Goal: Check status: Check status

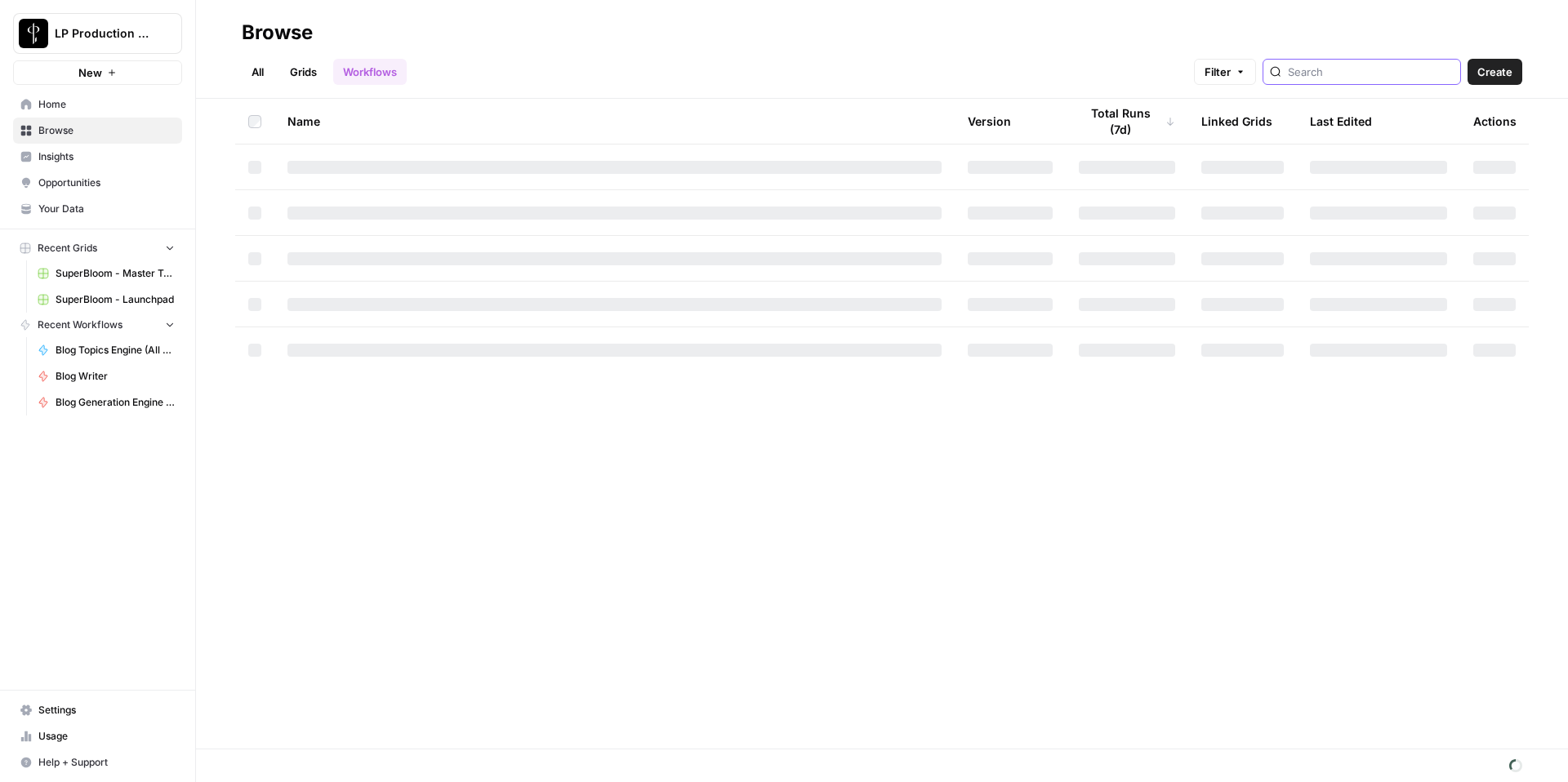
click at [1383, 77] on input "search" at bounding box center [1370, 72] width 166 height 16
type input "bloom"
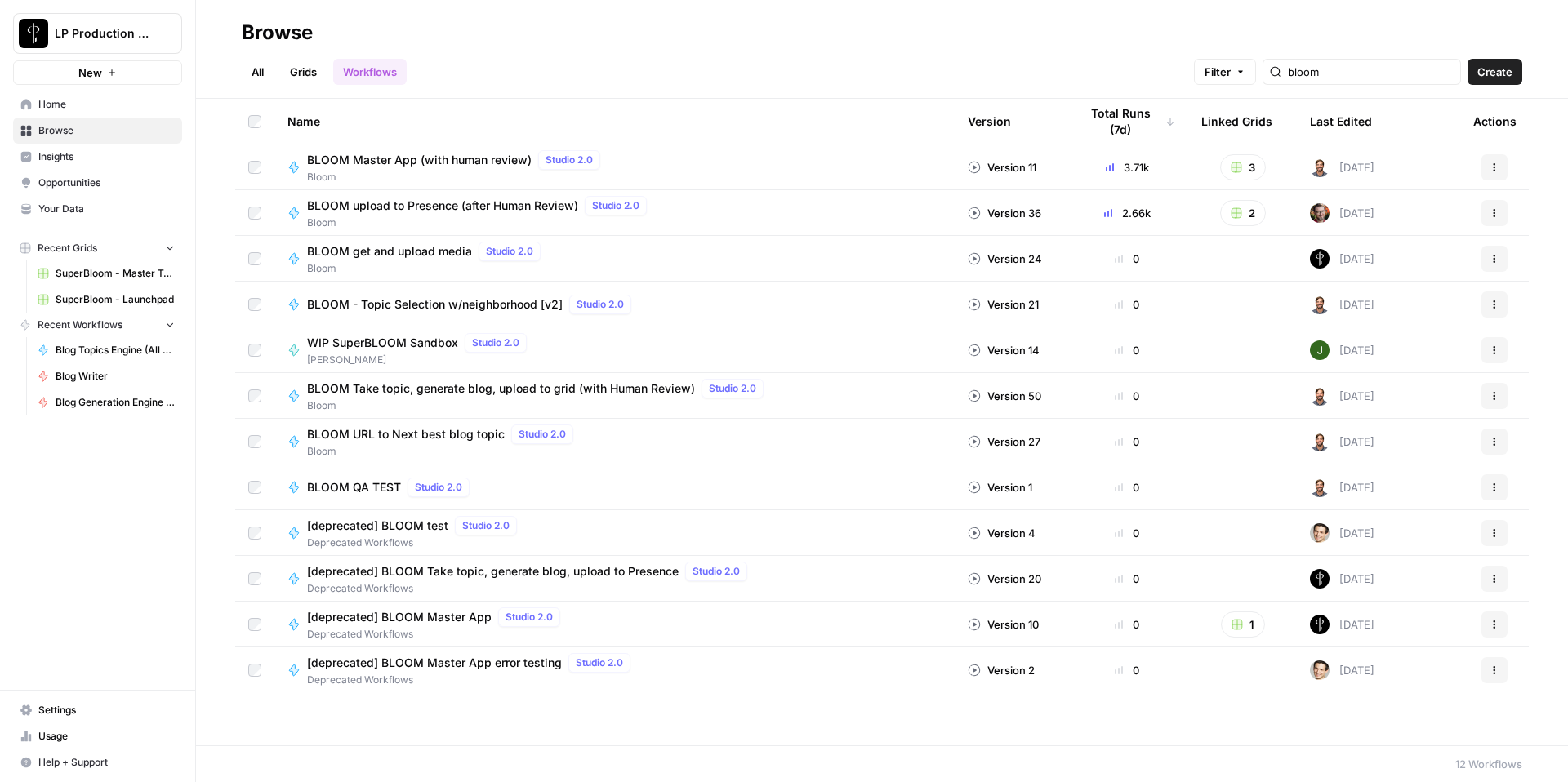
click at [516, 199] on span "BLOOM upload to Presence (after Human Review)" at bounding box center [443, 206] width 271 height 16
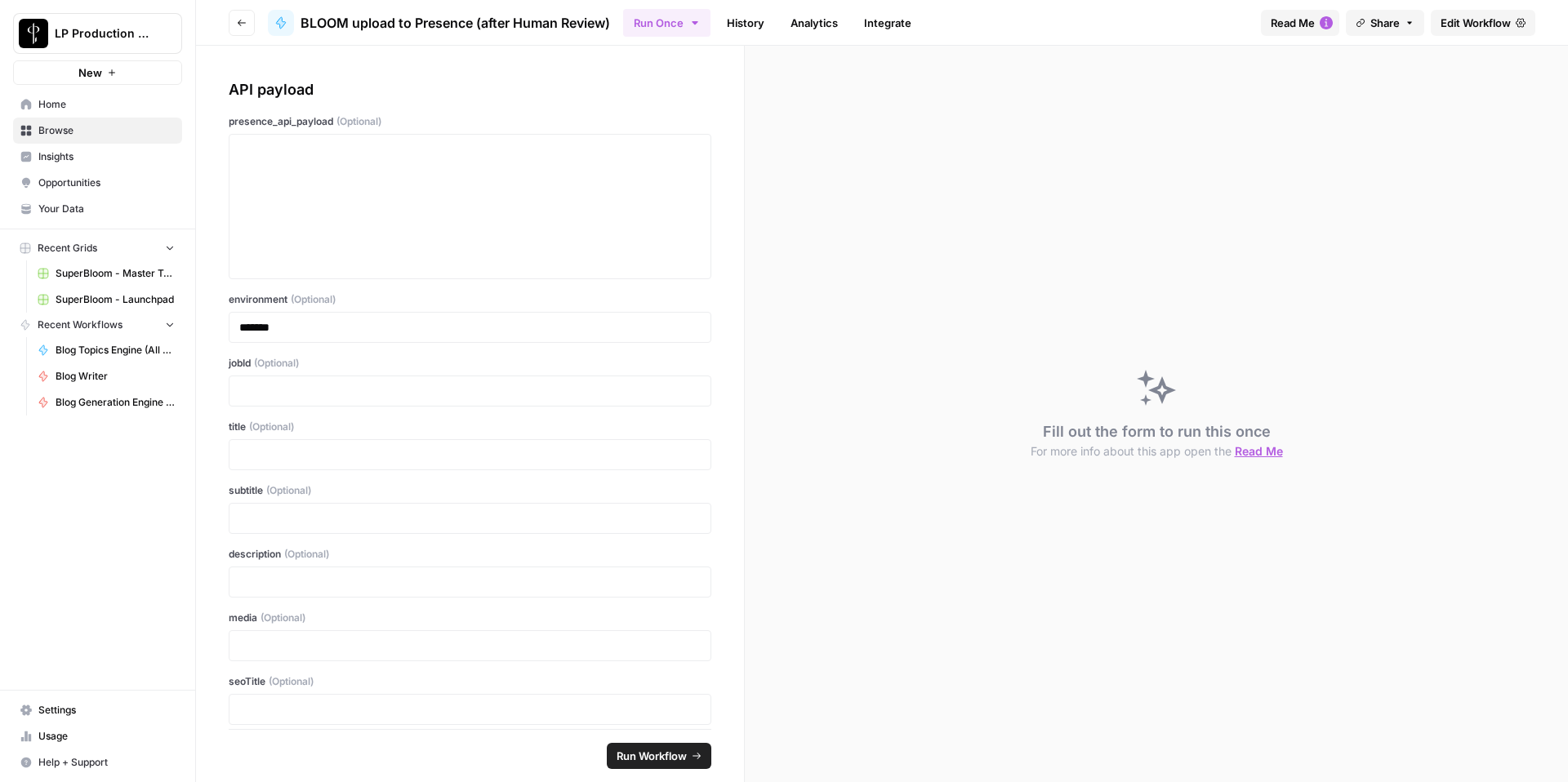
click at [747, 25] on link "History" at bounding box center [745, 23] width 57 height 26
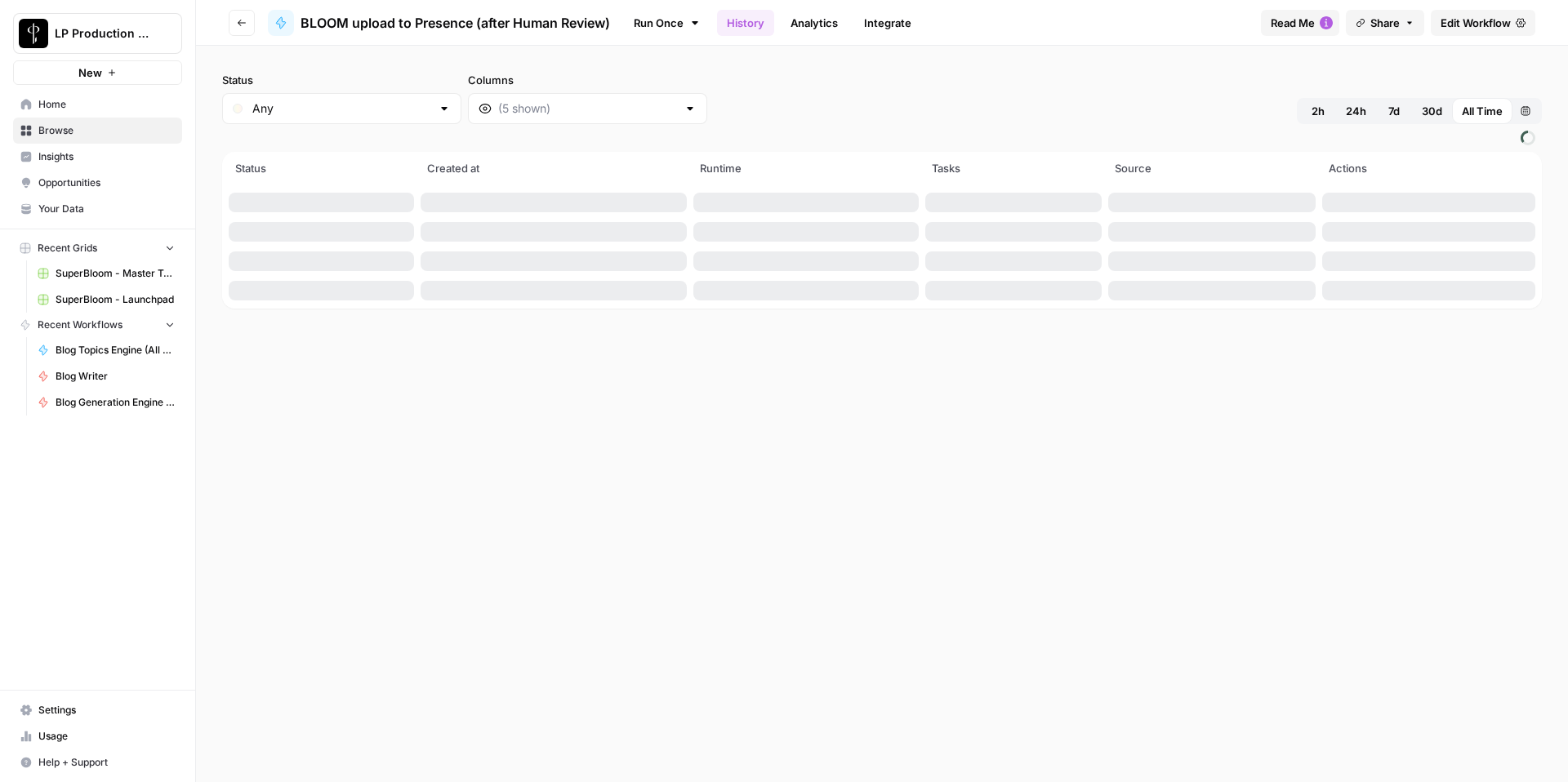
click at [1384, 109] on button "7d" at bounding box center [1394, 111] width 36 height 26
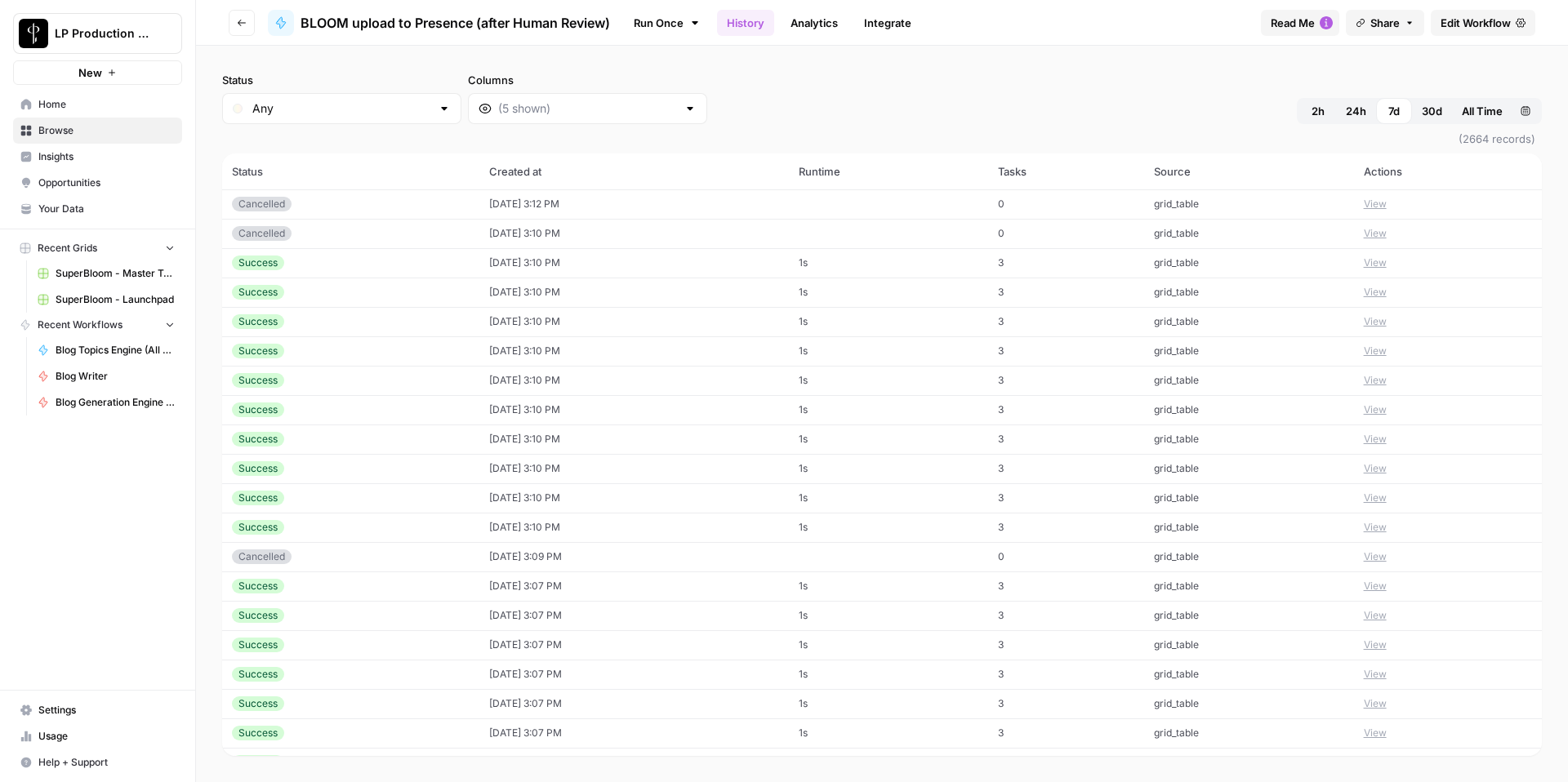
click at [1383, 261] on button "View" at bounding box center [1375, 263] width 23 height 15
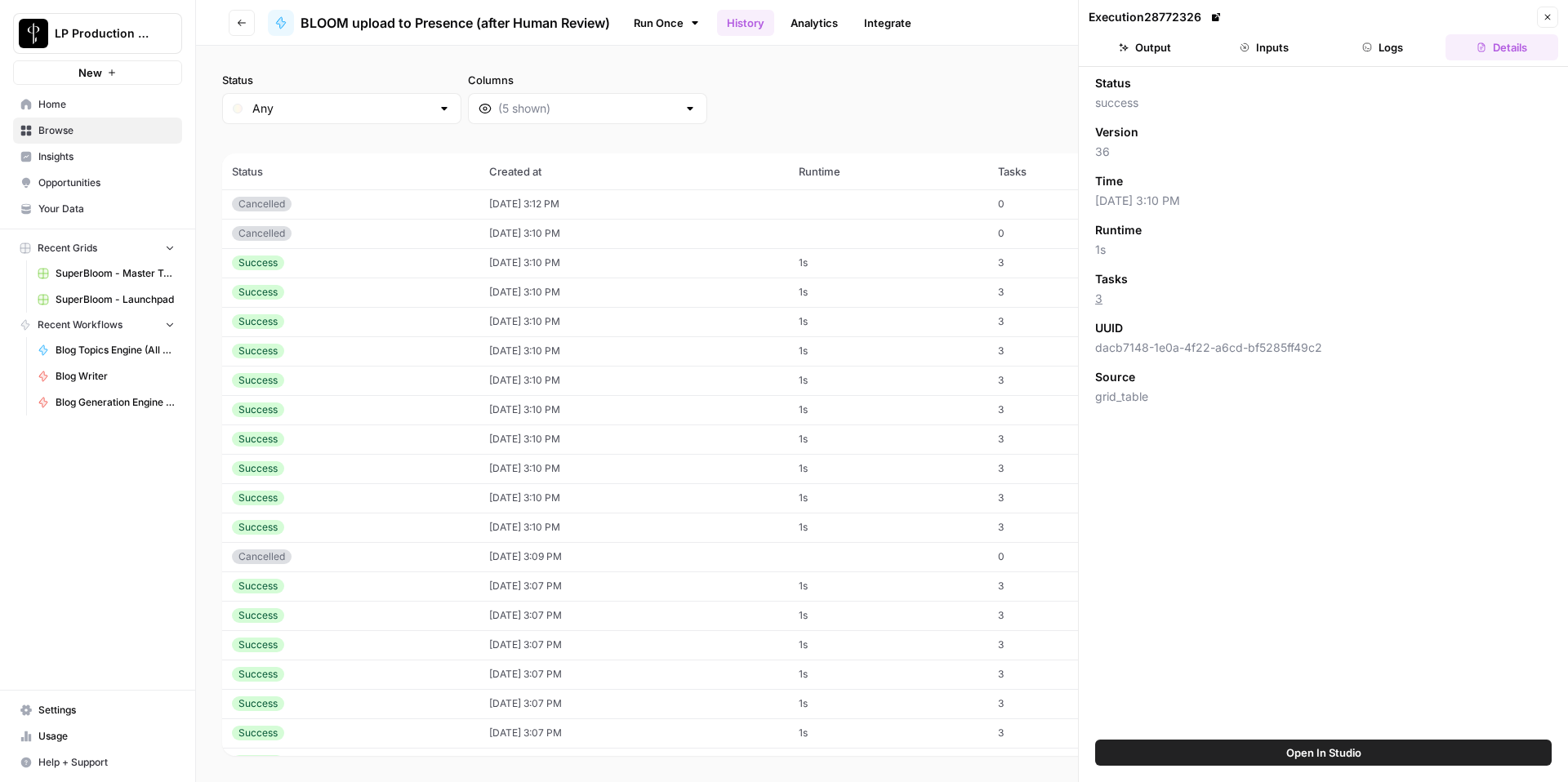
click at [1378, 55] on button "Logs" at bounding box center [1383, 47] width 113 height 26
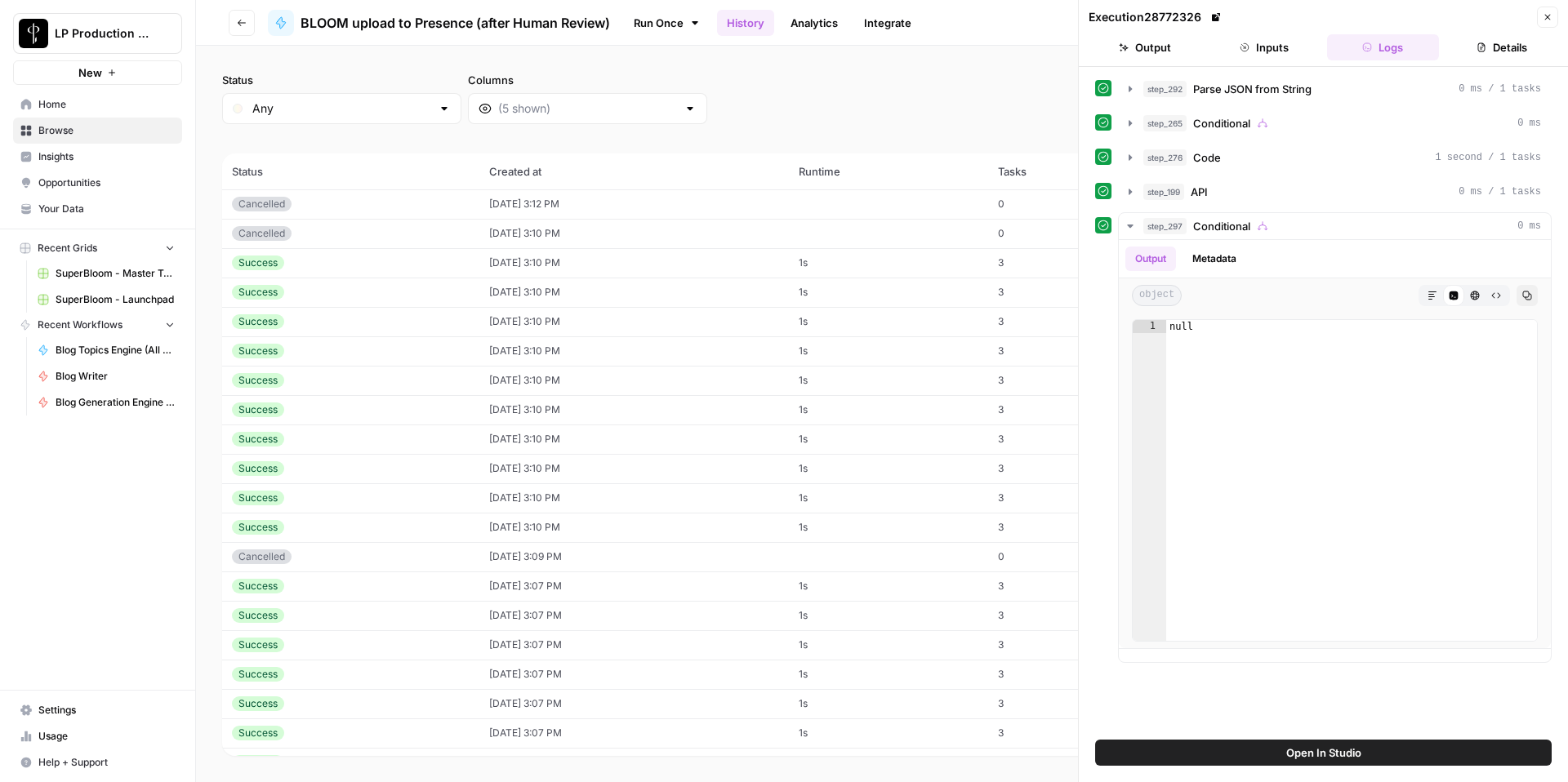
click at [1215, 208] on div "step_292 Parse JSON from String 0 ms / 1 tasks step_265 Conditional 0 ms step_2…" at bounding box center [1323, 369] width 457 height 588
click at [1197, 190] on span "API" at bounding box center [1199, 192] width 17 height 16
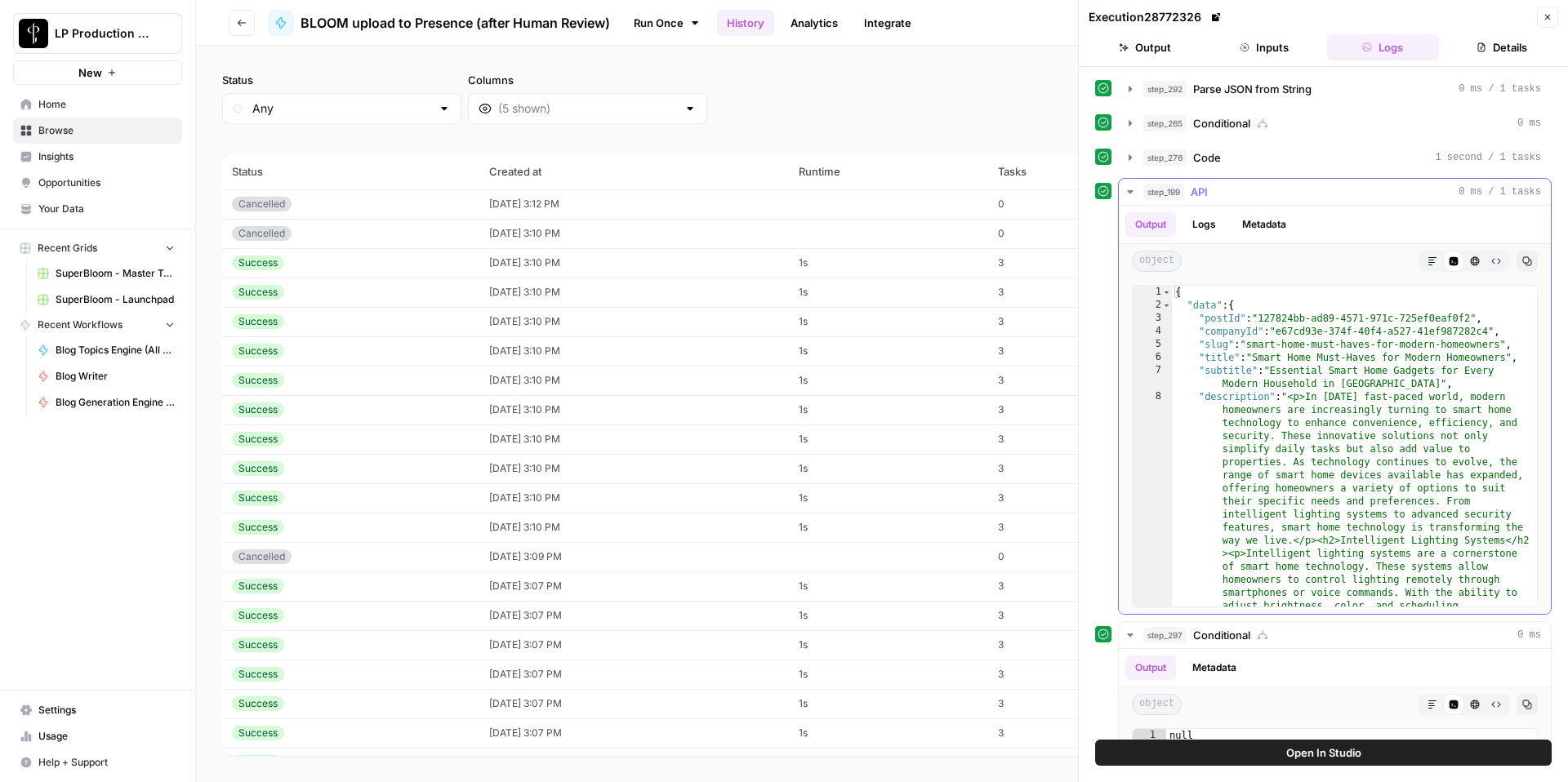
click at [1200, 223] on button "Logs" at bounding box center [1204, 225] width 43 height 25
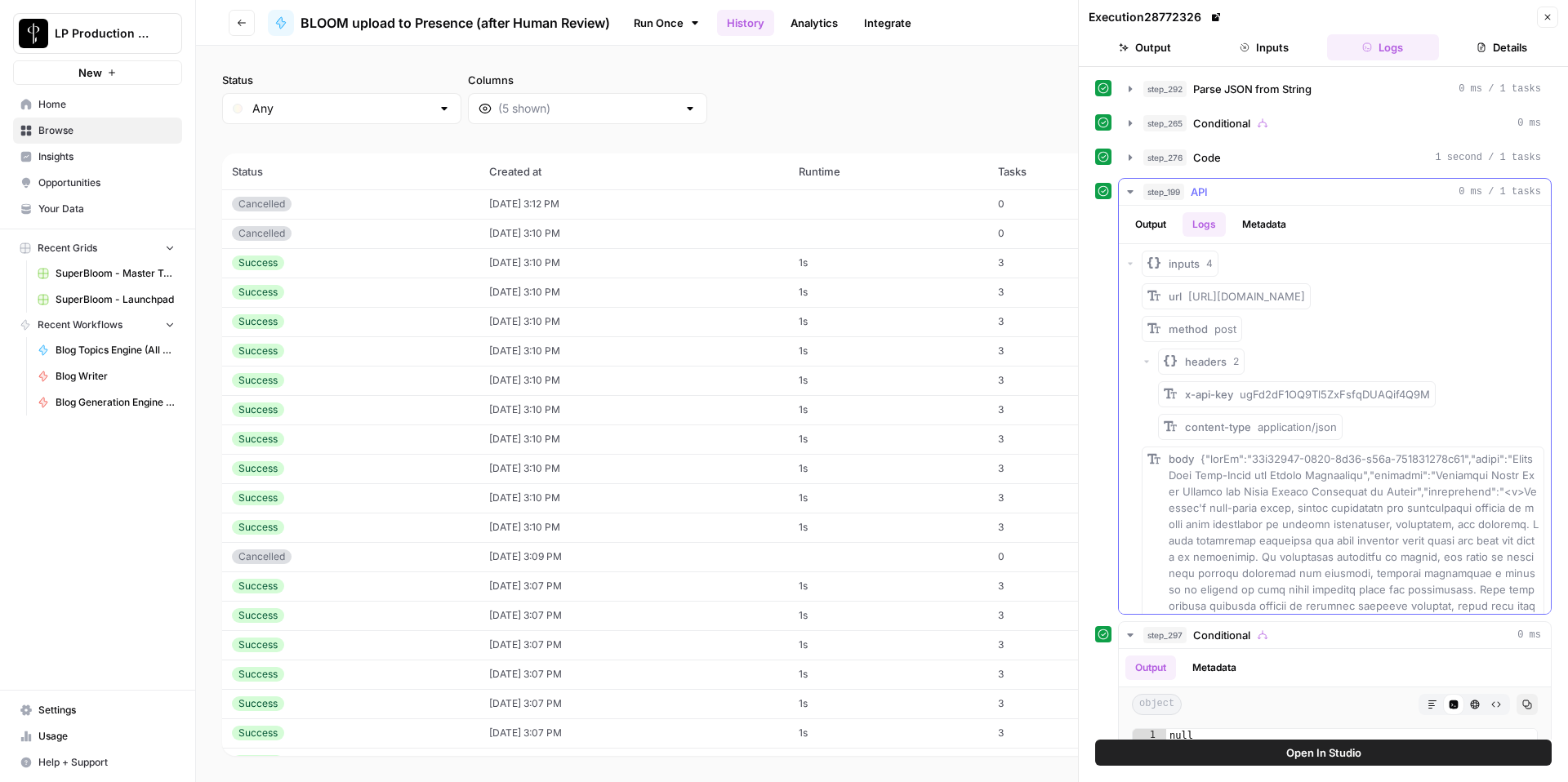
click at [1158, 221] on button "Output" at bounding box center [1150, 225] width 51 height 25
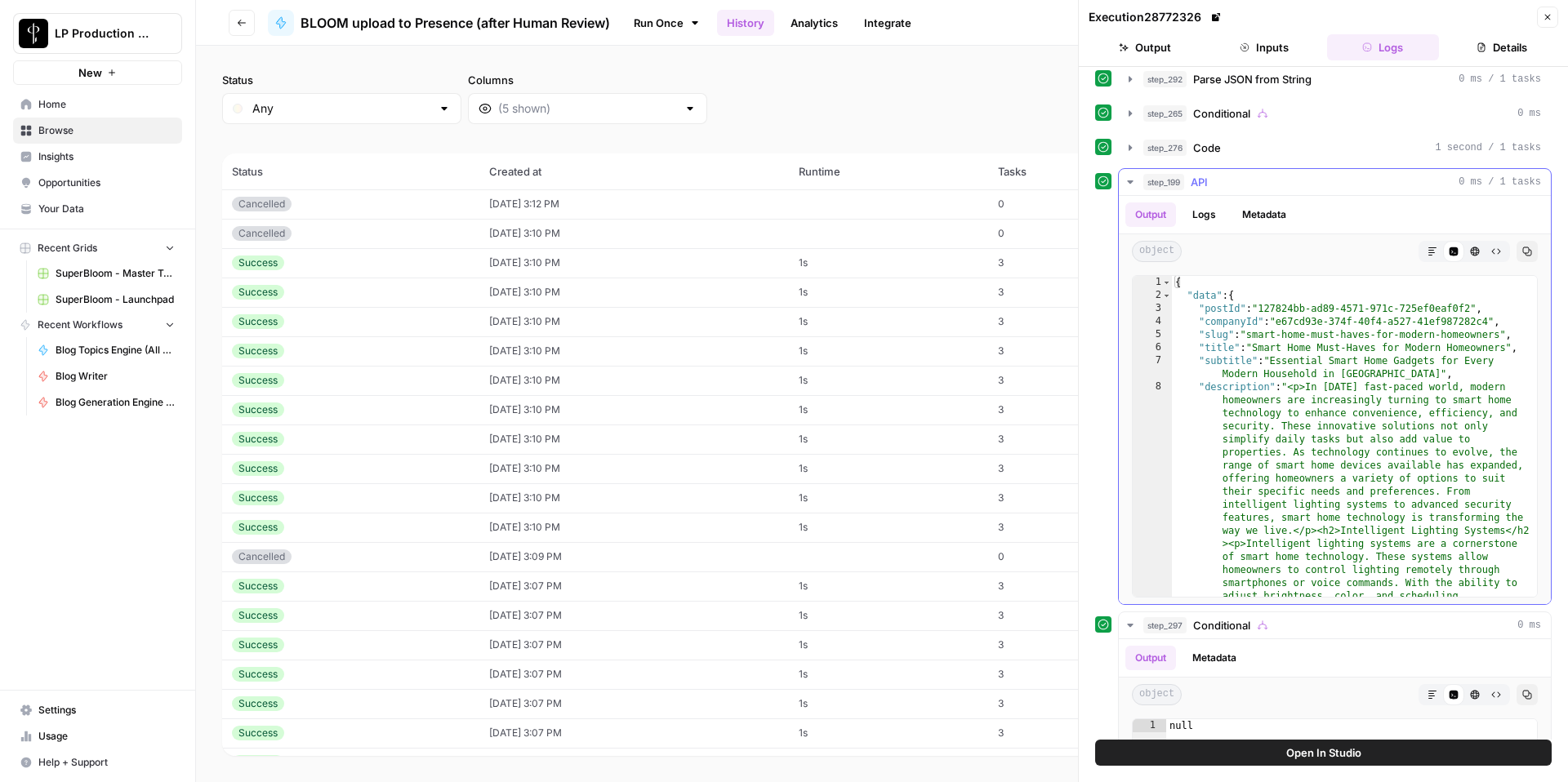
scroll to position [7, 0]
click at [1132, 183] on icon "button" at bounding box center [1130, 185] width 13 height 13
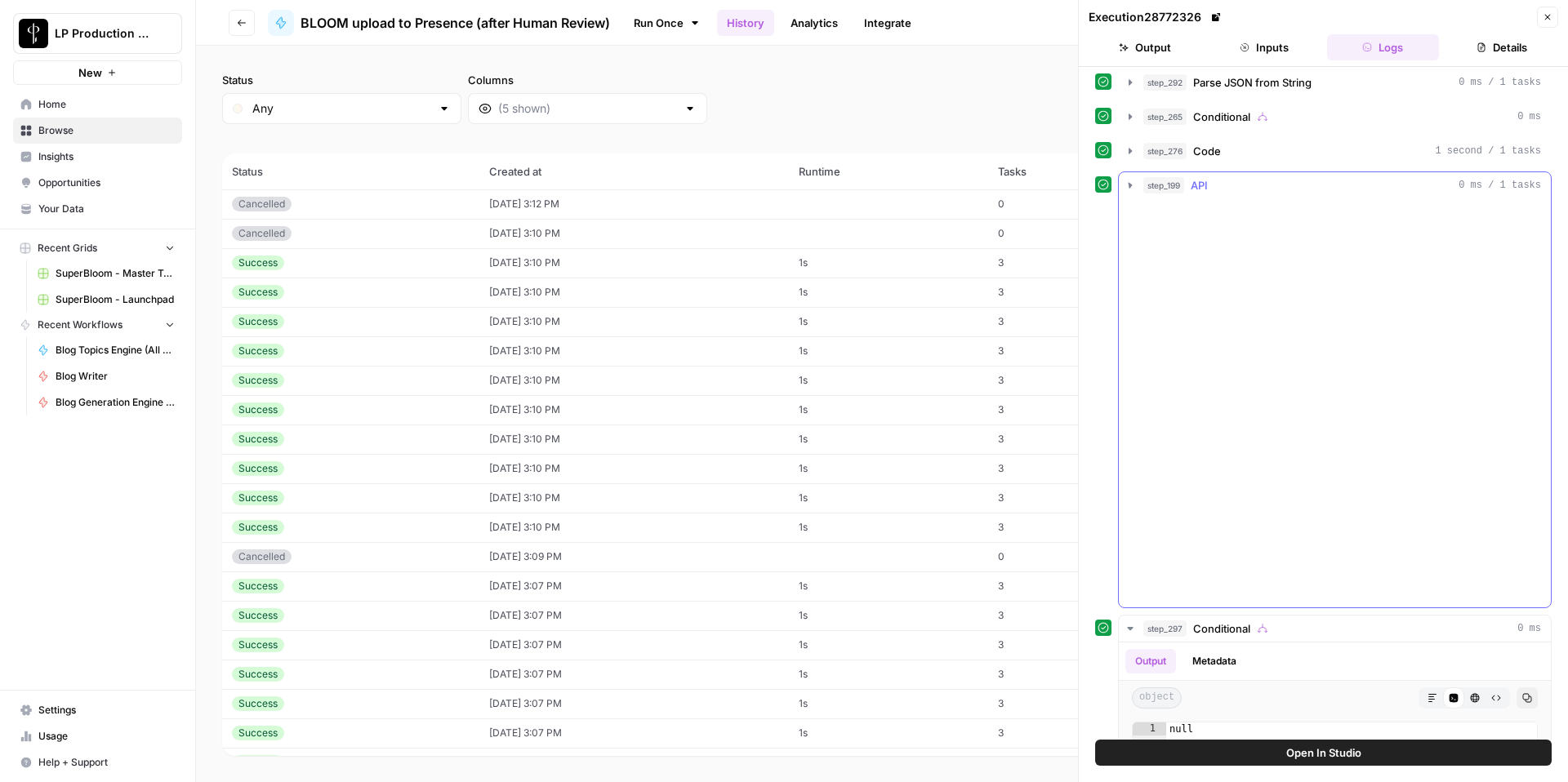
scroll to position [0, 0]
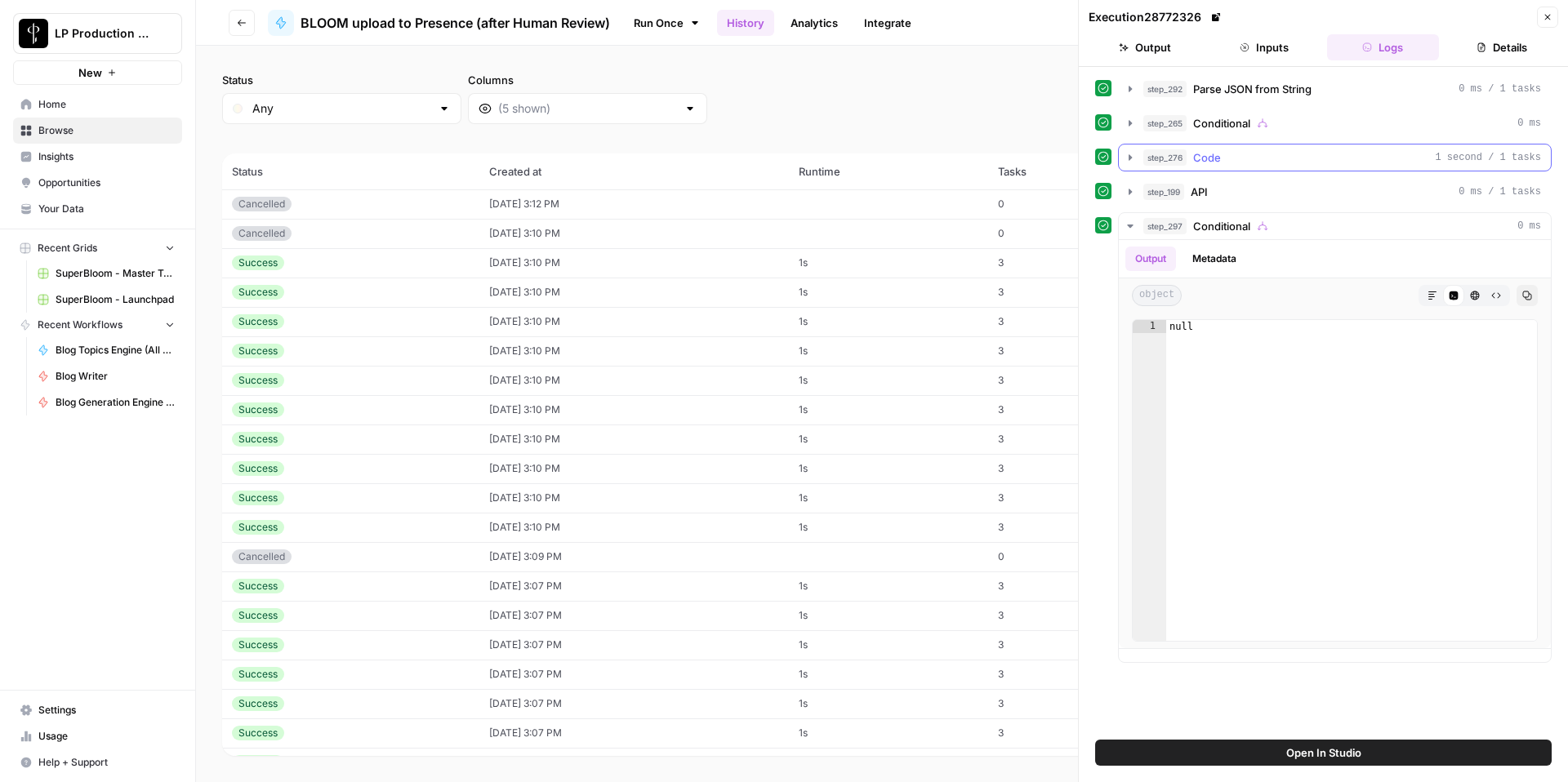
click at [1134, 164] on button "step_276 Code 1 second / 1 tasks" at bounding box center [1334, 158] width 432 height 26
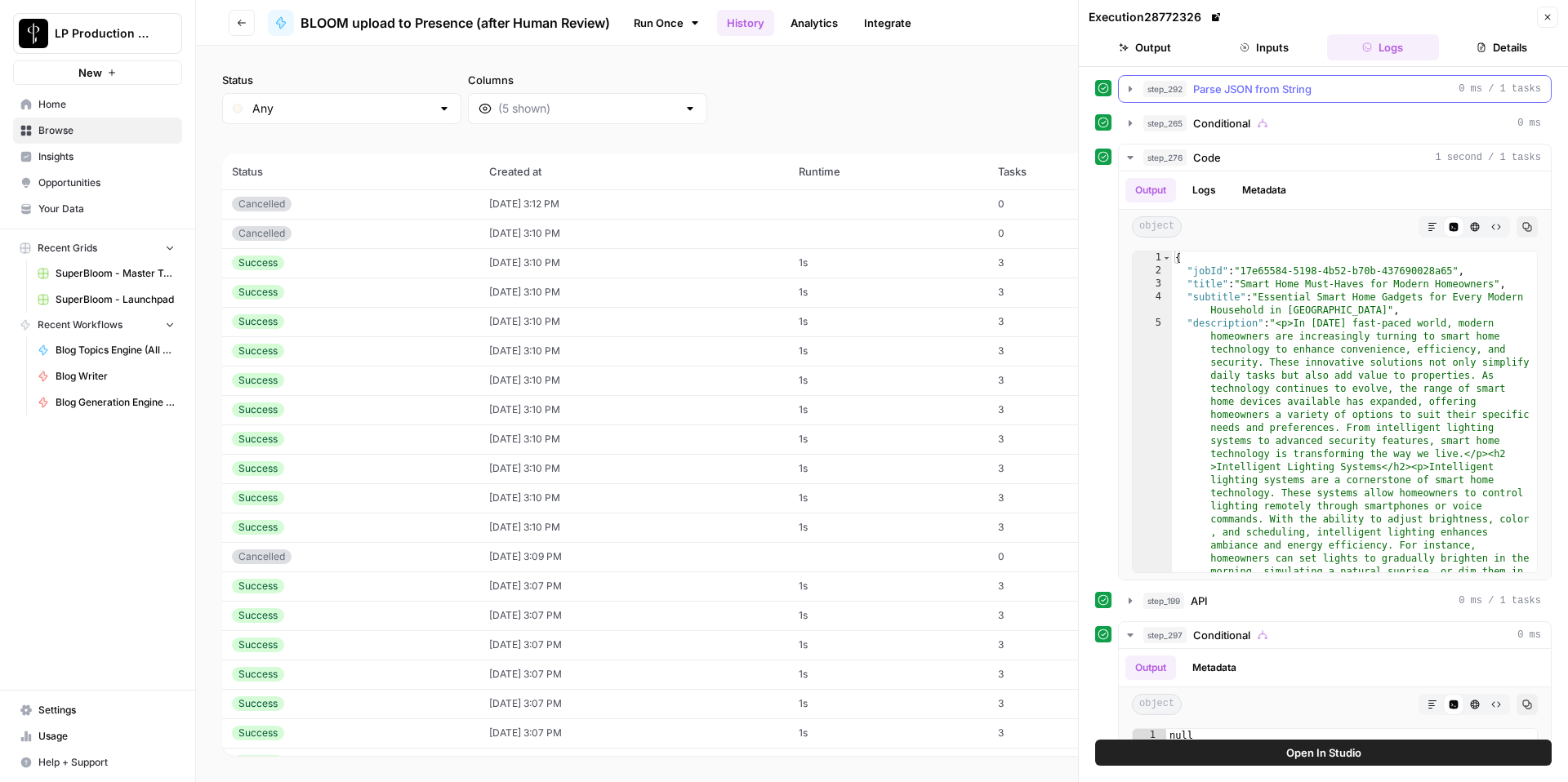
click at [1248, 82] on span "Parse JSON from String" at bounding box center [1252, 89] width 118 height 16
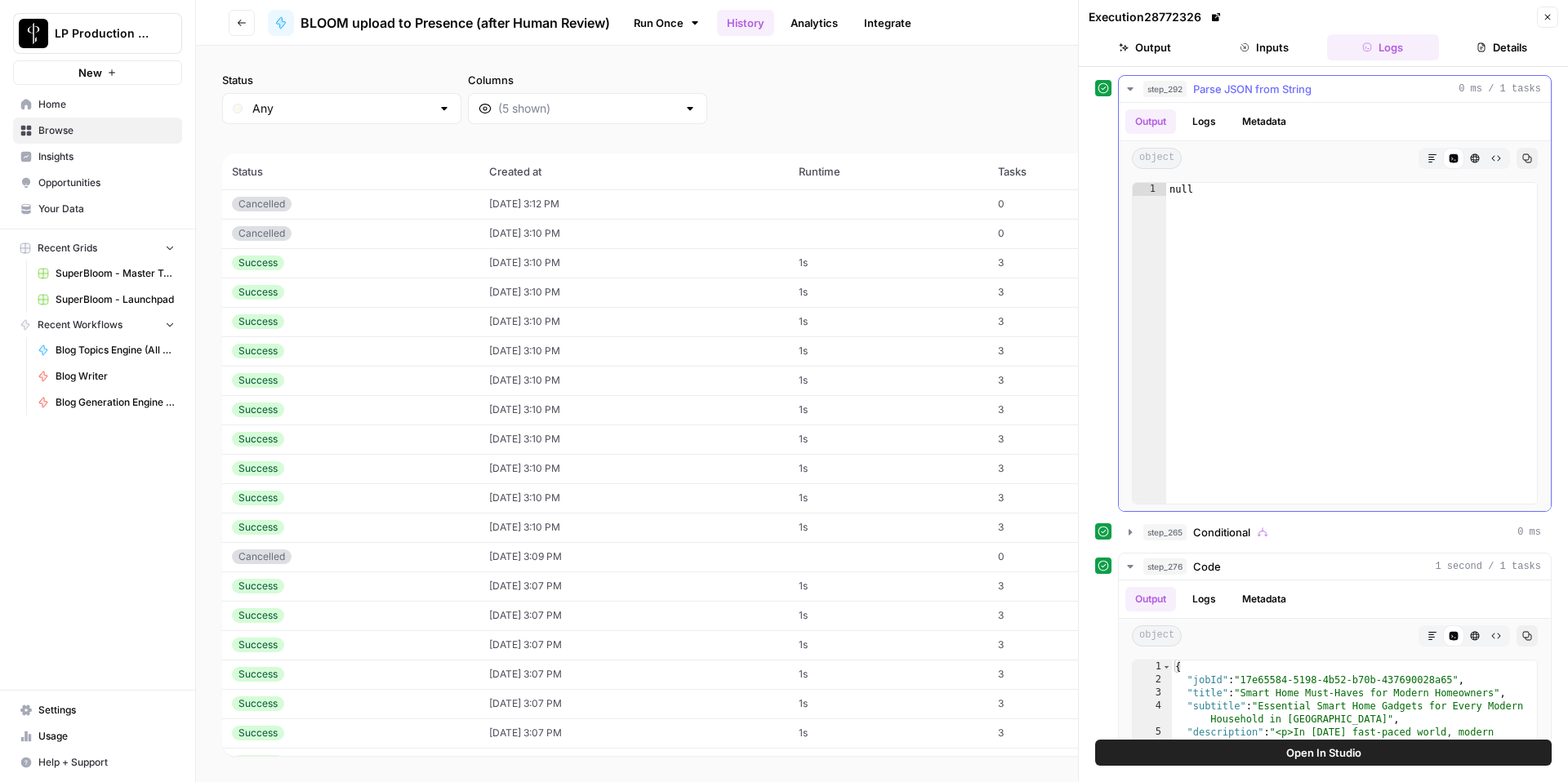
click at [1206, 116] on button "Logs" at bounding box center [1204, 122] width 43 height 25
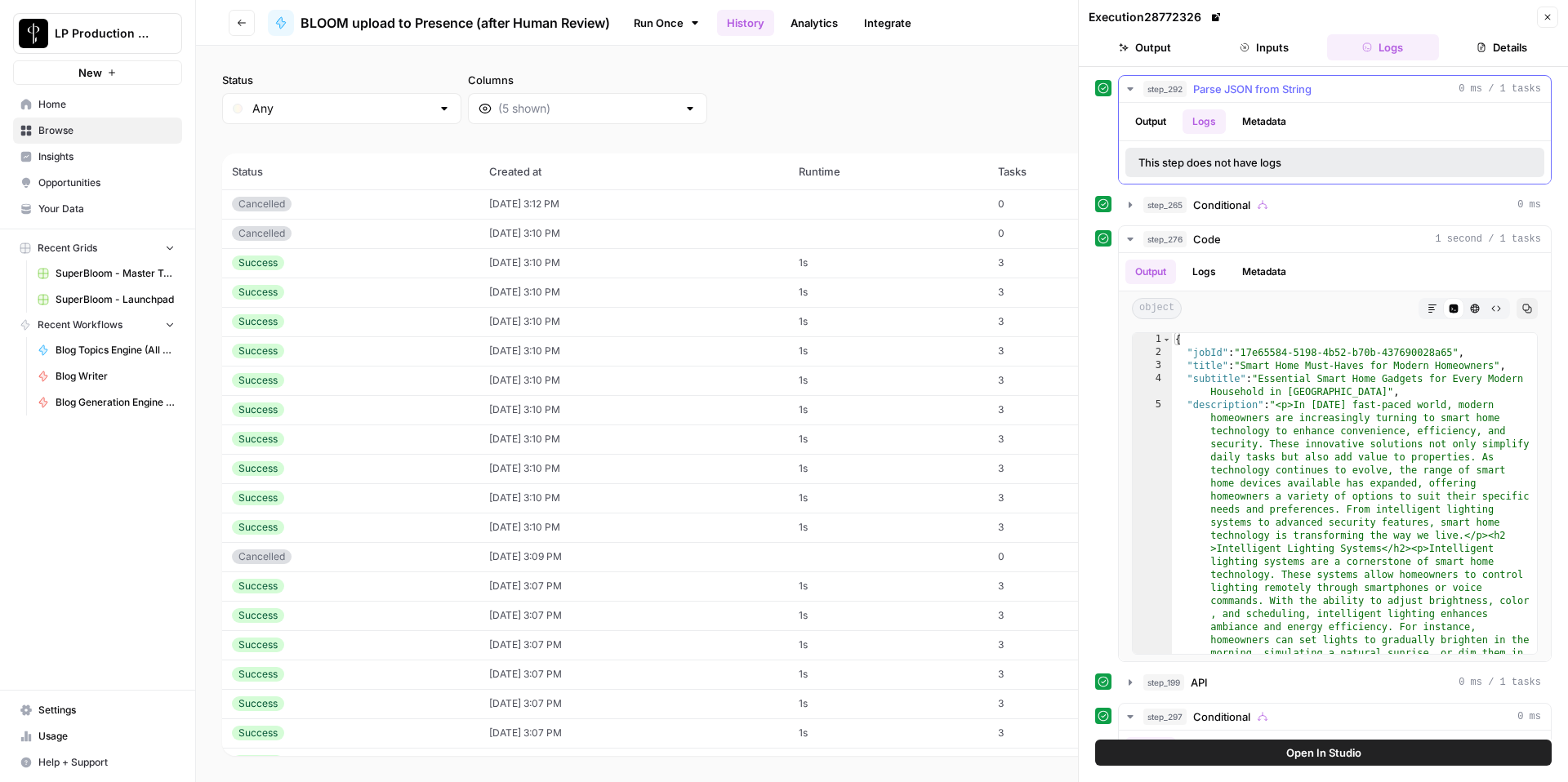
click at [1160, 120] on button "Output" at bounding box center [1150, 122] width 51 height 25
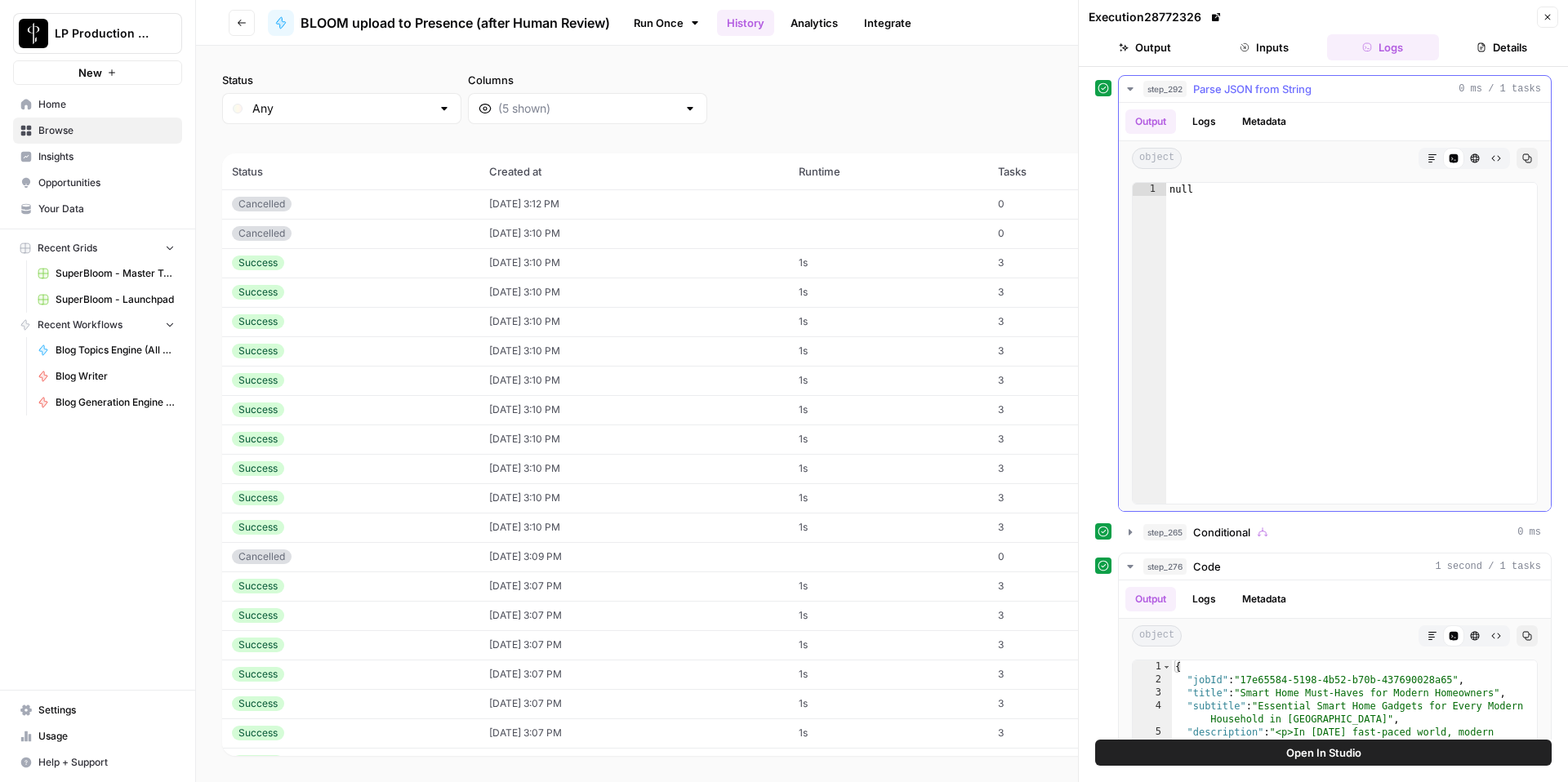
click at [1133, 87] on icon "button" at bounding box center [1130, 89] width 13 height 13
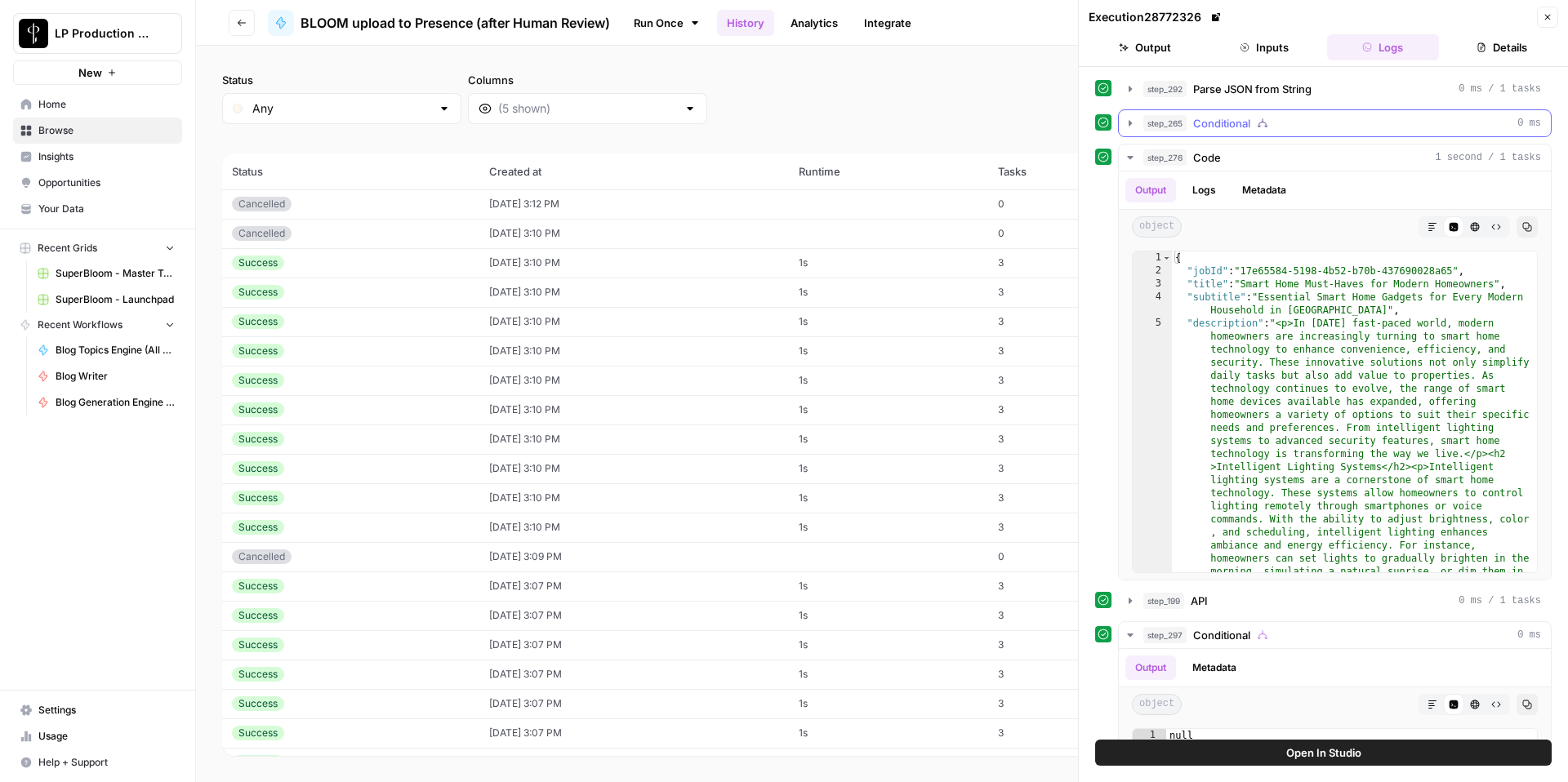
click at [1127, 123] on icon "button" at bounding box center [1130, 123] width 13 height 13
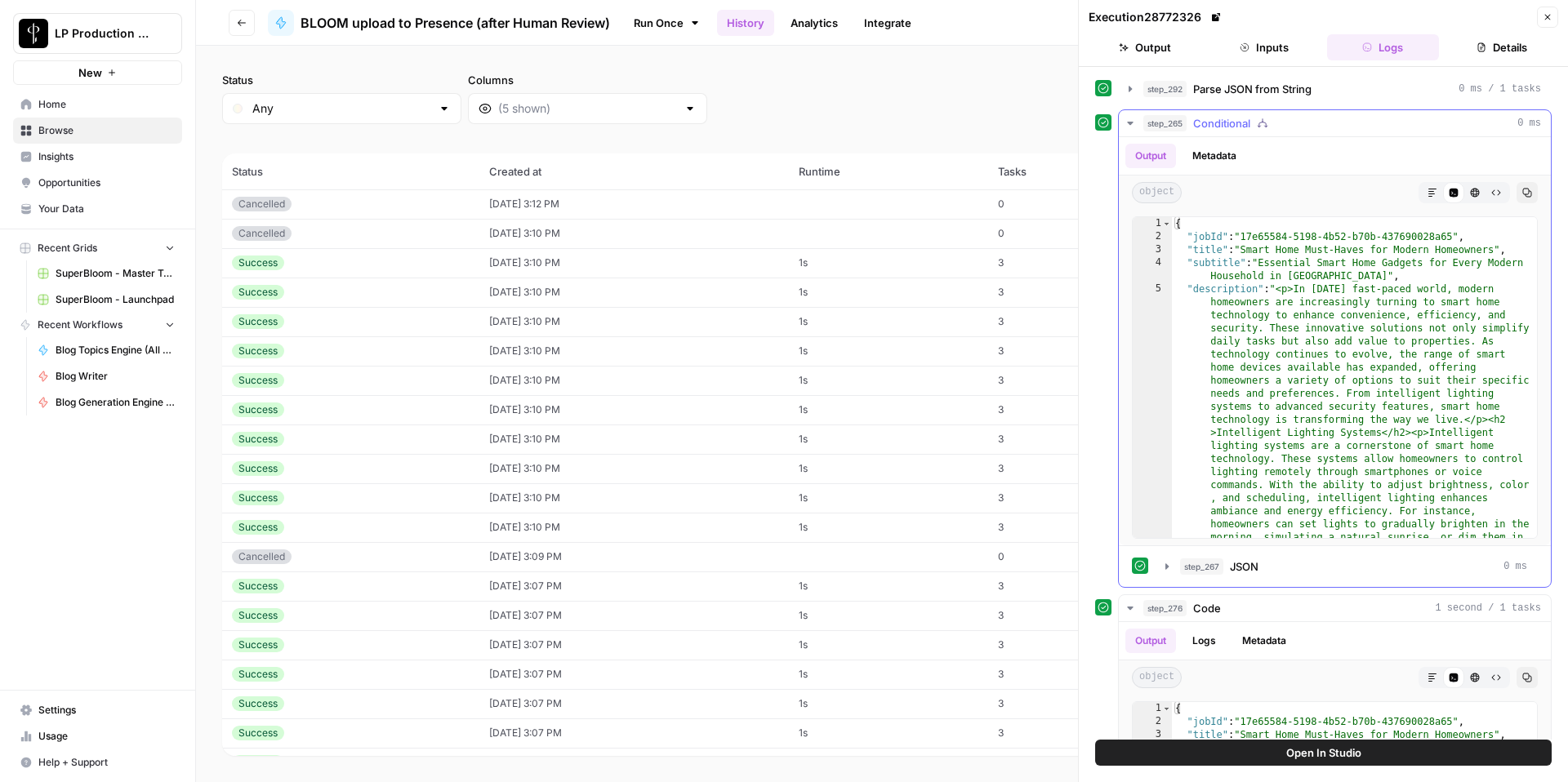
click at [1136, 125] on icon "button" at bounding box center [1130, 123] width 13 height 13
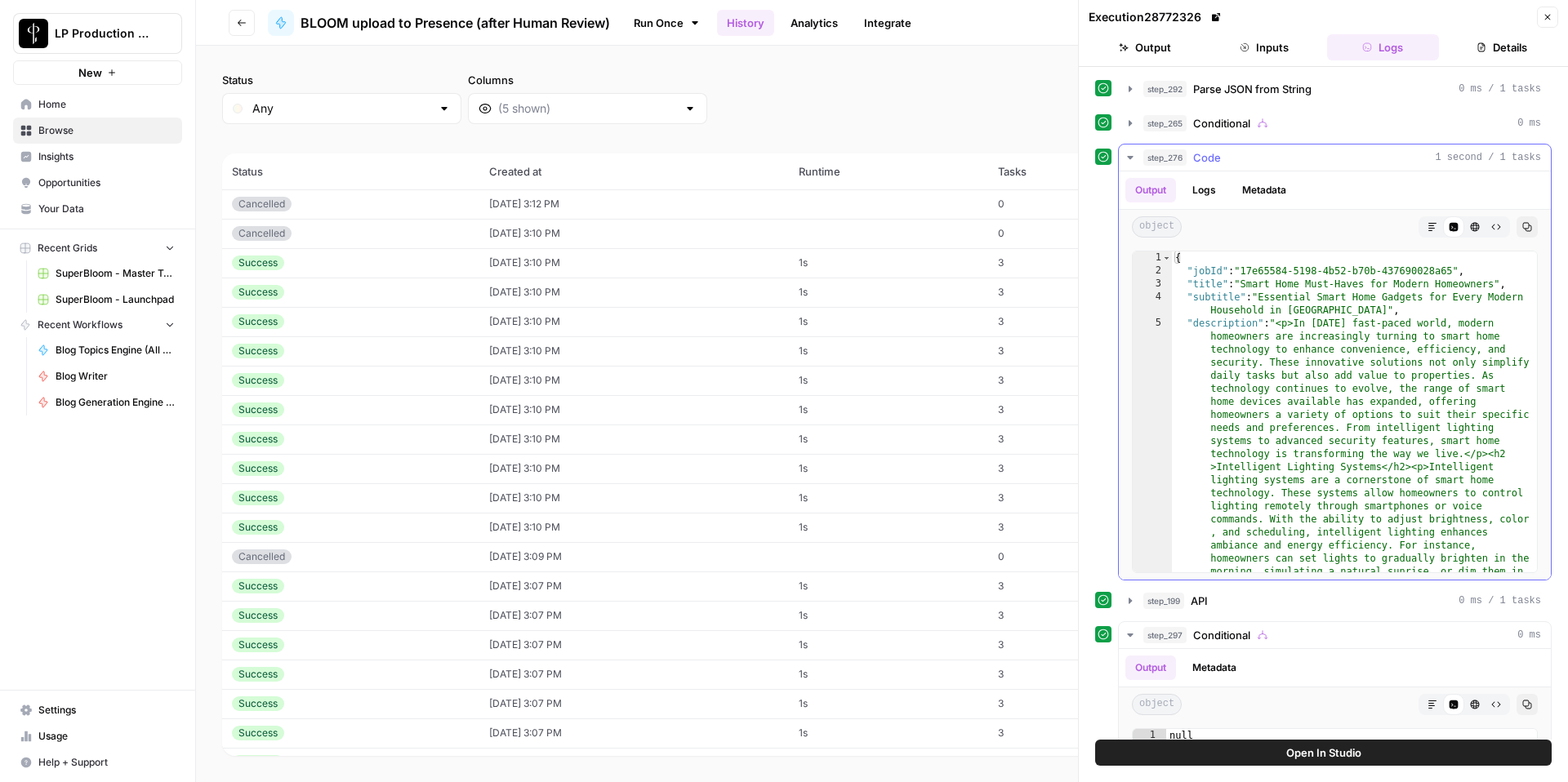
click at [1137, 157] on button "step_276 Code 1 second / 1 tasks" at bounding box center [1334, 158] width 432 height 26
